Goal: Find specific page/section: Find specific page/section

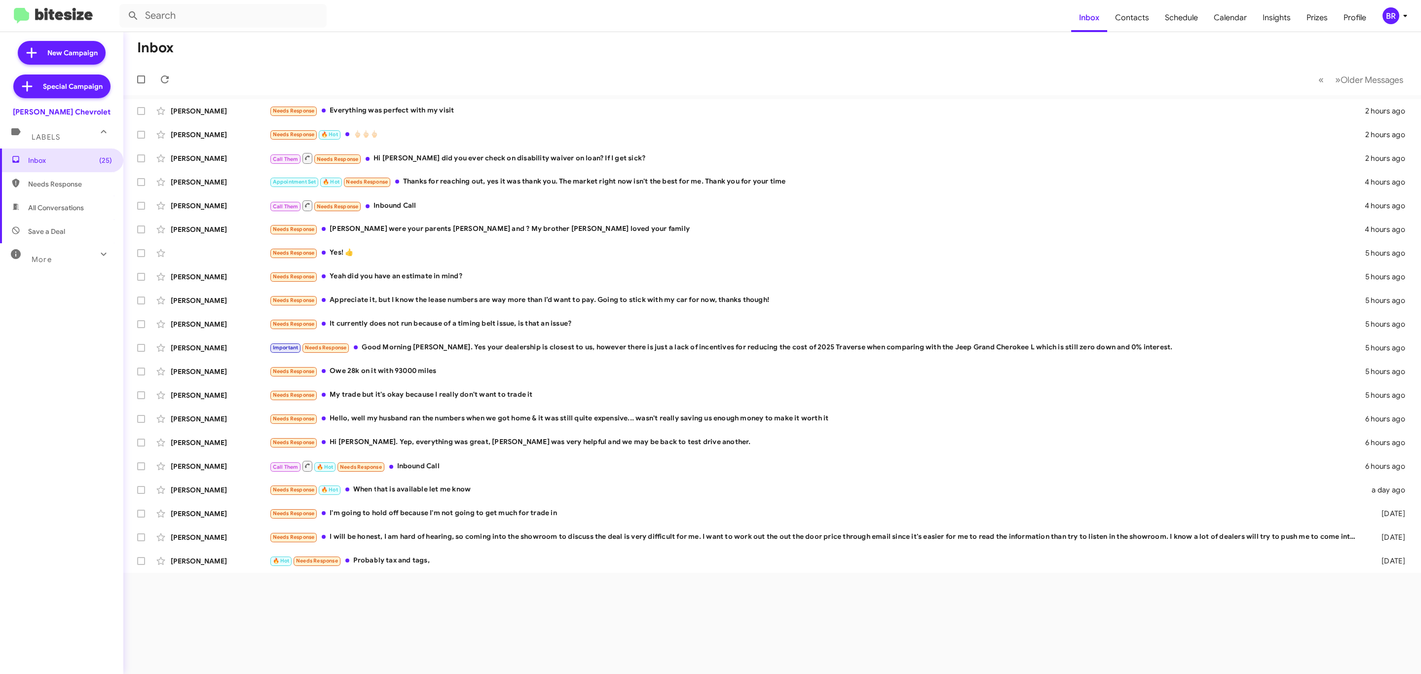
click at [63, 258] on div "More" at bounding box center [52, 255] width 88 height 18
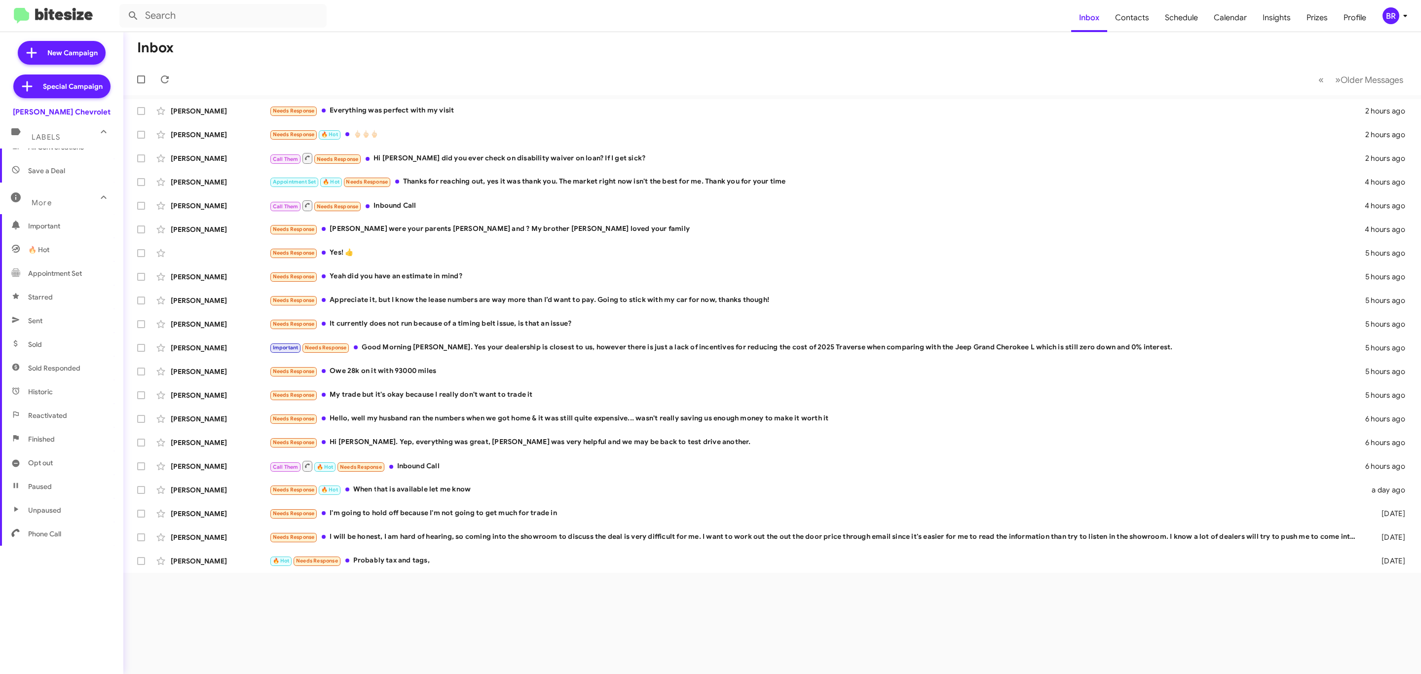
click at [60, 462] on span "Opt out" at bounding box center [61, 463] width 123 height 24
type input "in:opt-out"
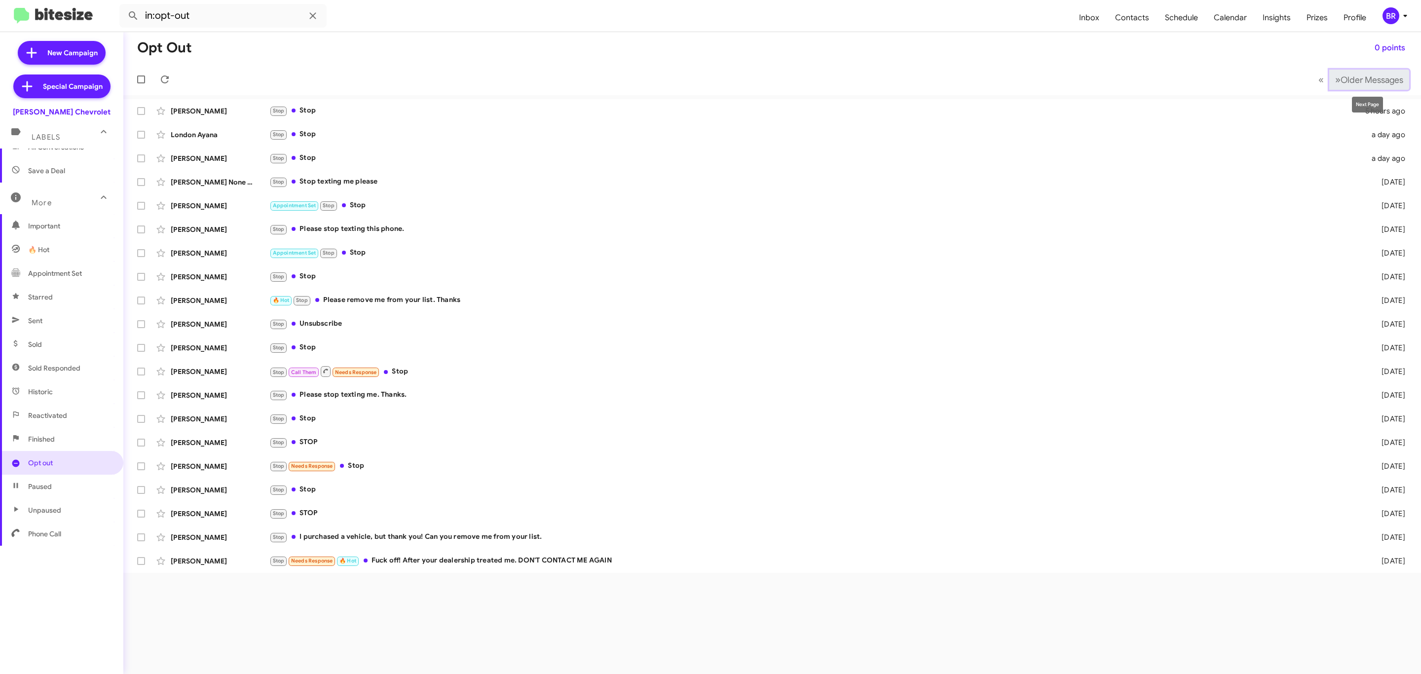
click at [1343, 78] on span "Older Messages" at bounding box center [1372, 80] width 63 height 11
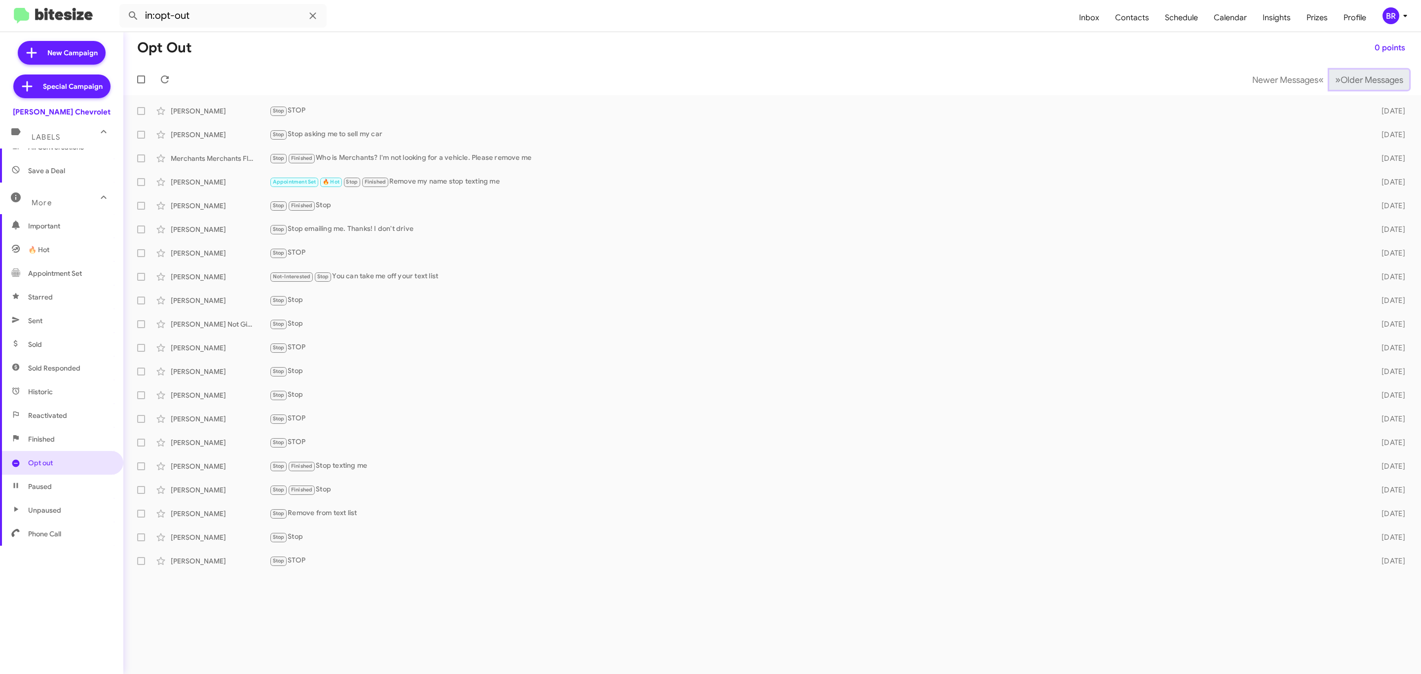
click at [1343, 78] on span "Older Messages" at bounding box center [1372, 80] width 63 height 11
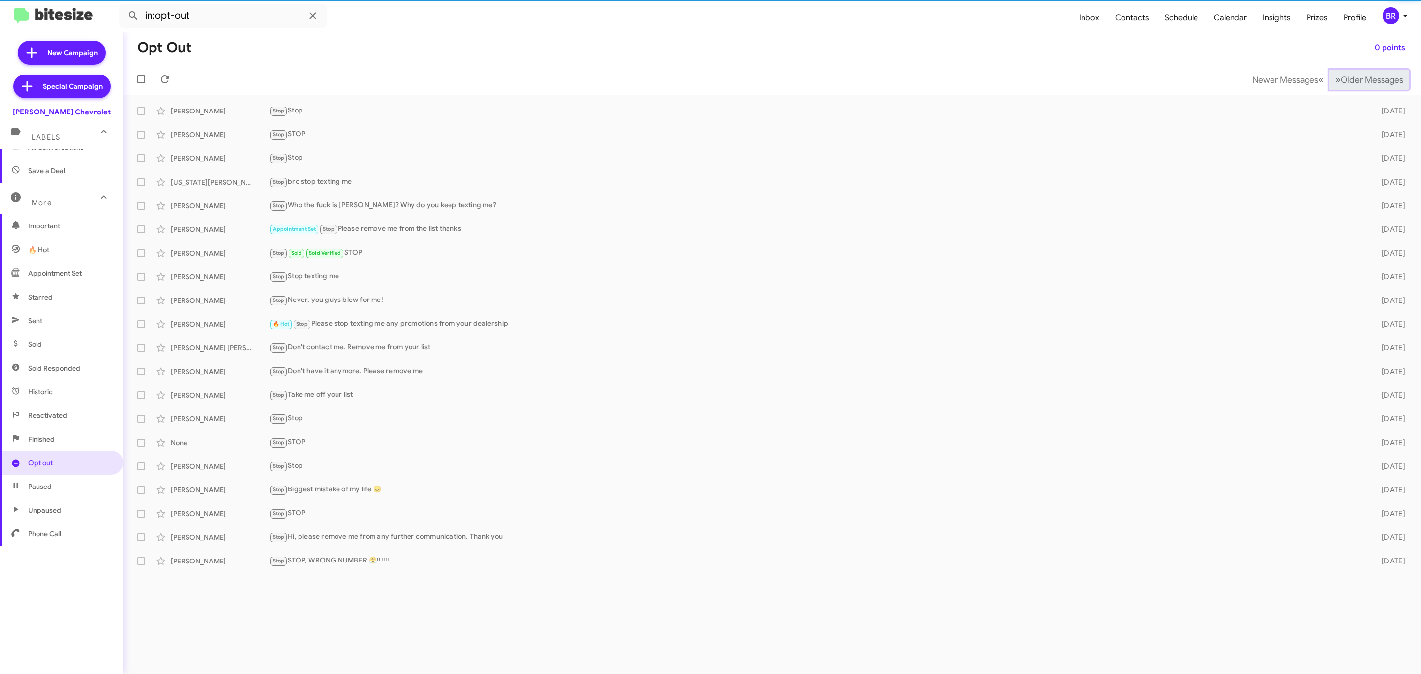
click at [1343, 78] on span "Older Messages" at bounding box center [1372, 80] width 63 height 11
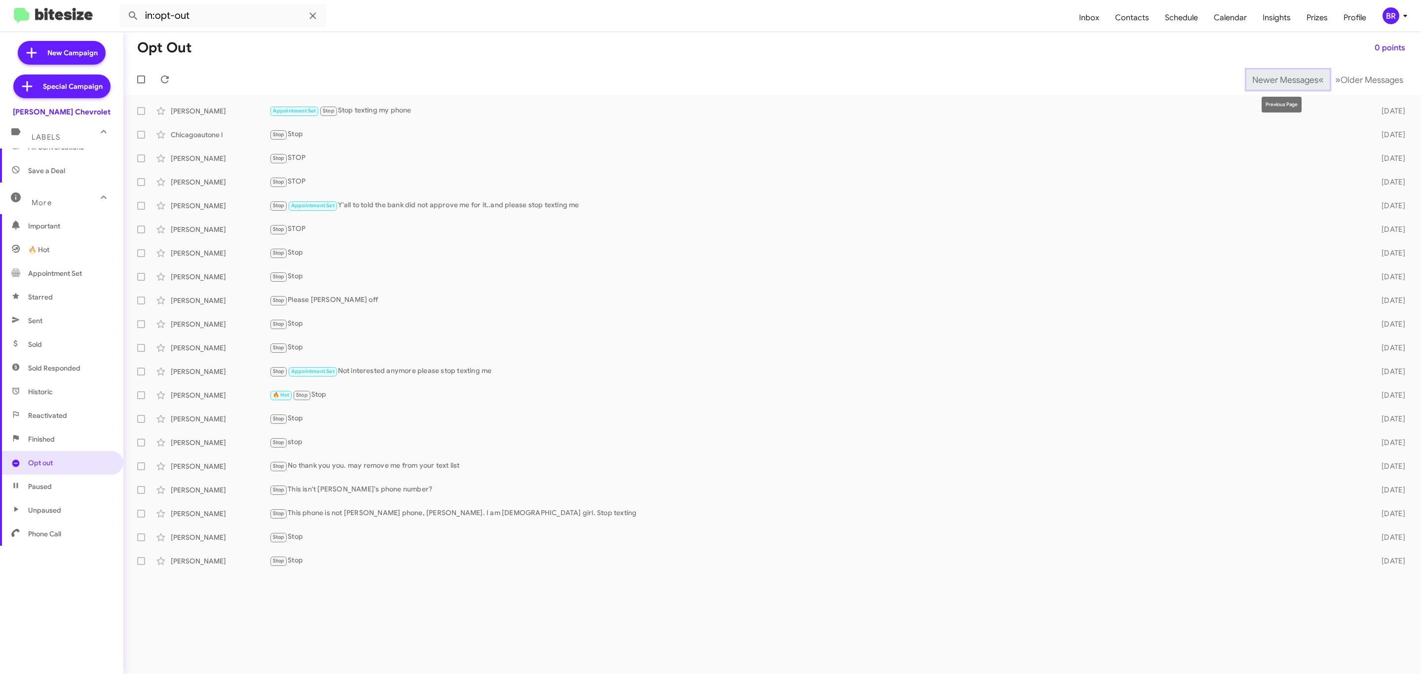
click at [1308, 85] on button "Newer Messages « Previous" at bounding box center [1287, 80] width 83 height 20
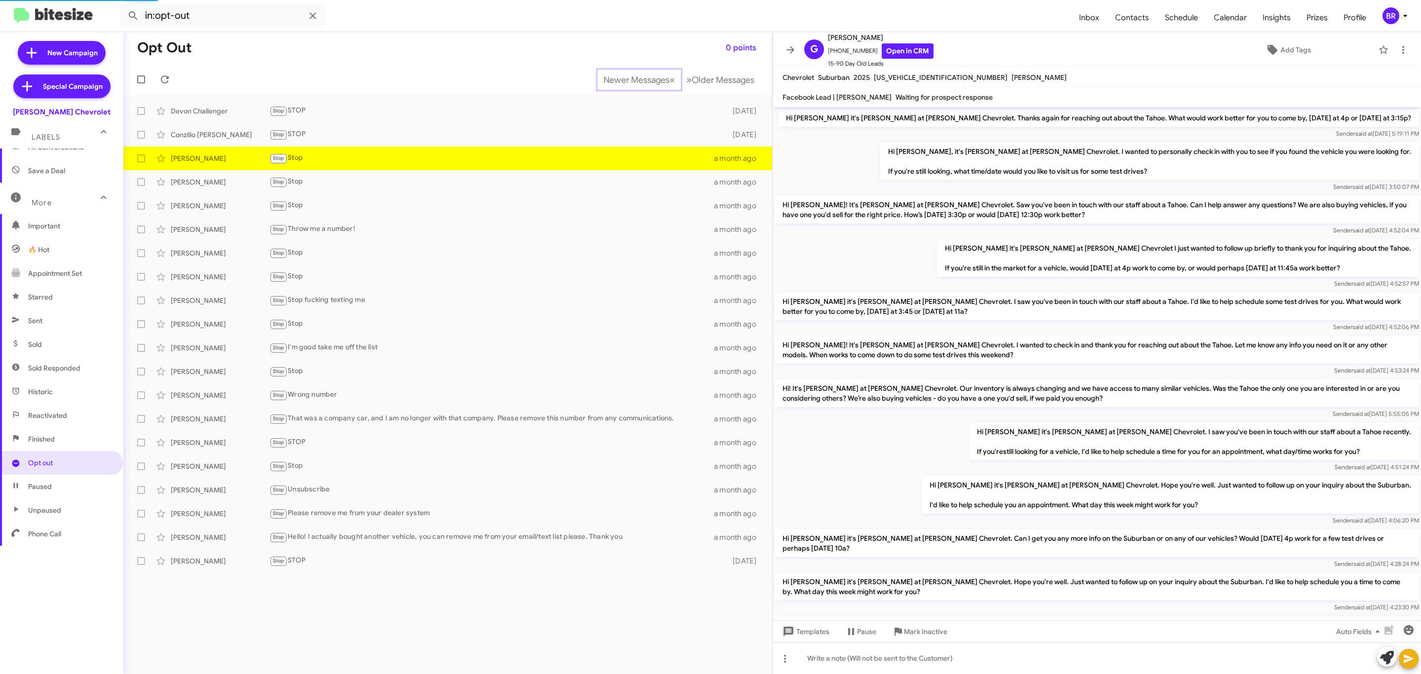
scroll to position [462, 0]
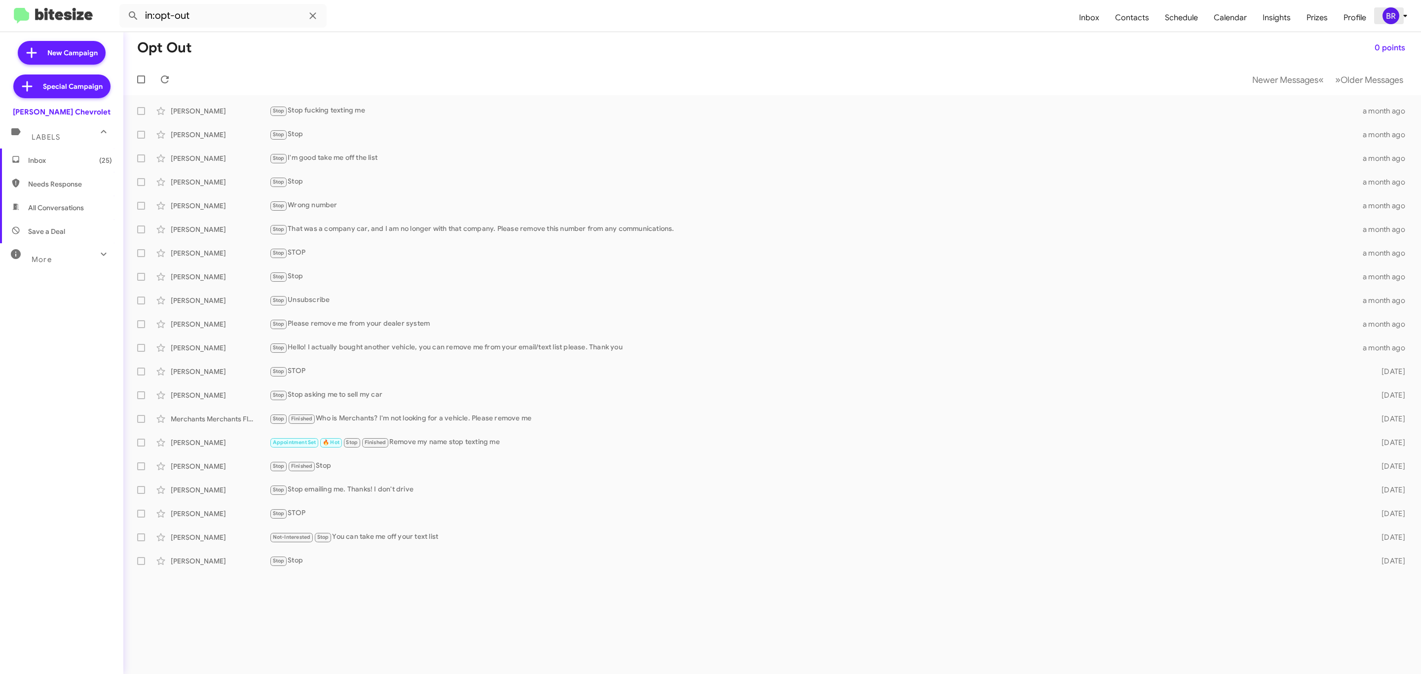
click at [1387, 9] on div "BR" at bounding box center [1390, 15] width 17 height 17
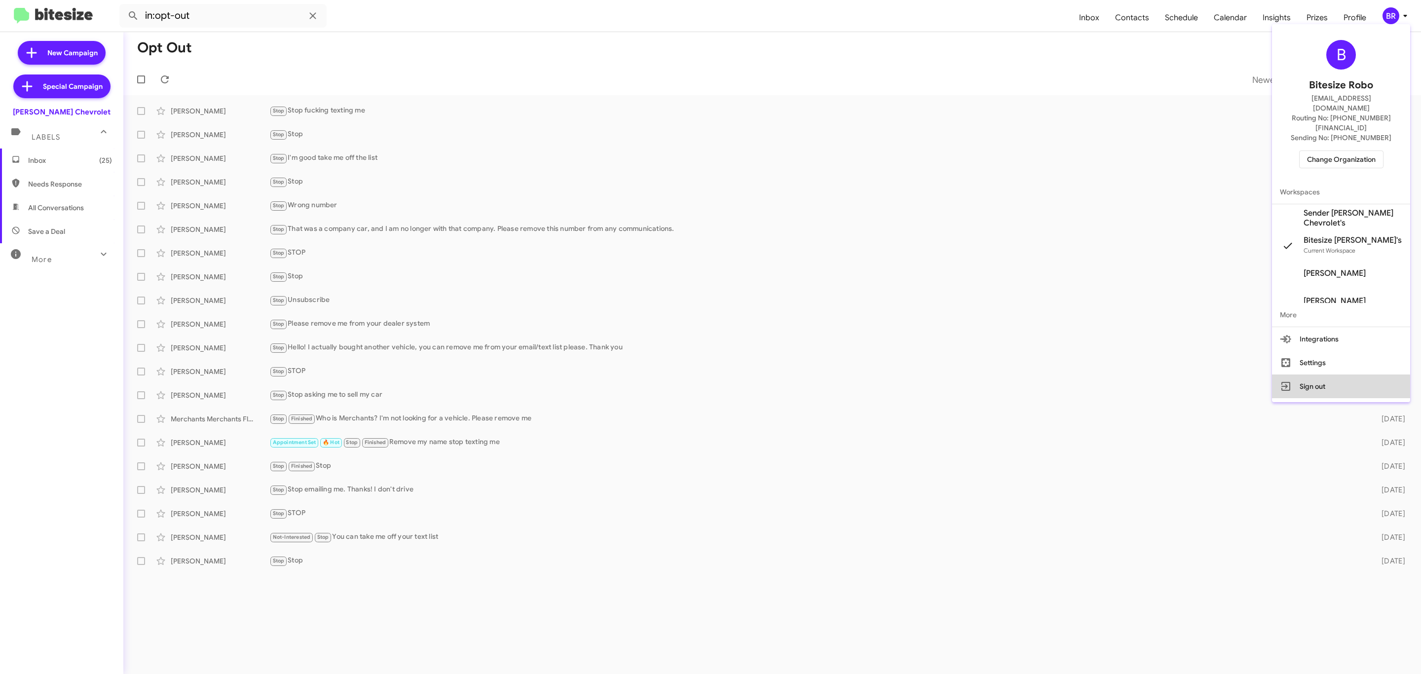
click at [1303, 374] on button "Sign out" at bounding box center [1341, 386] width 138 height 24
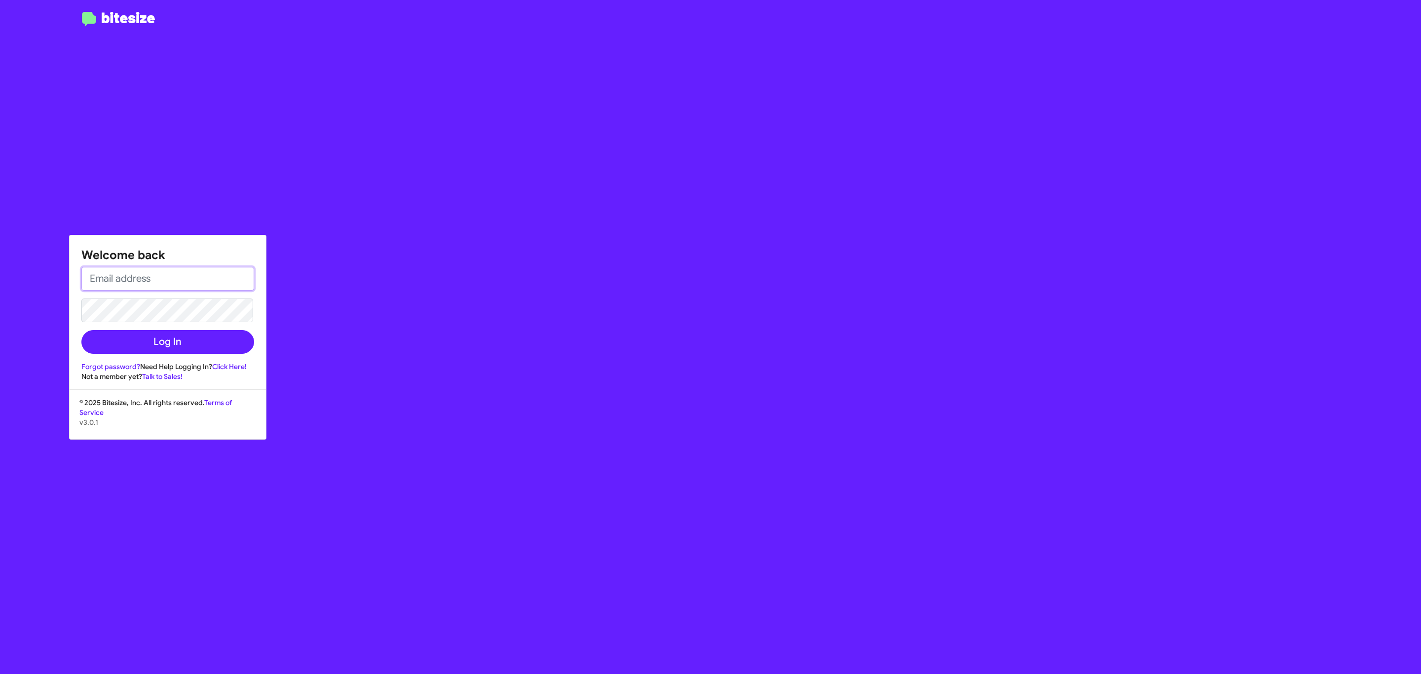
type input "jason@bitesize.co"
click at [190, 336] on button "Log In" at bounding box center [167, 342] width 173 height 24
